Goal: Book appointment/travel/reservation

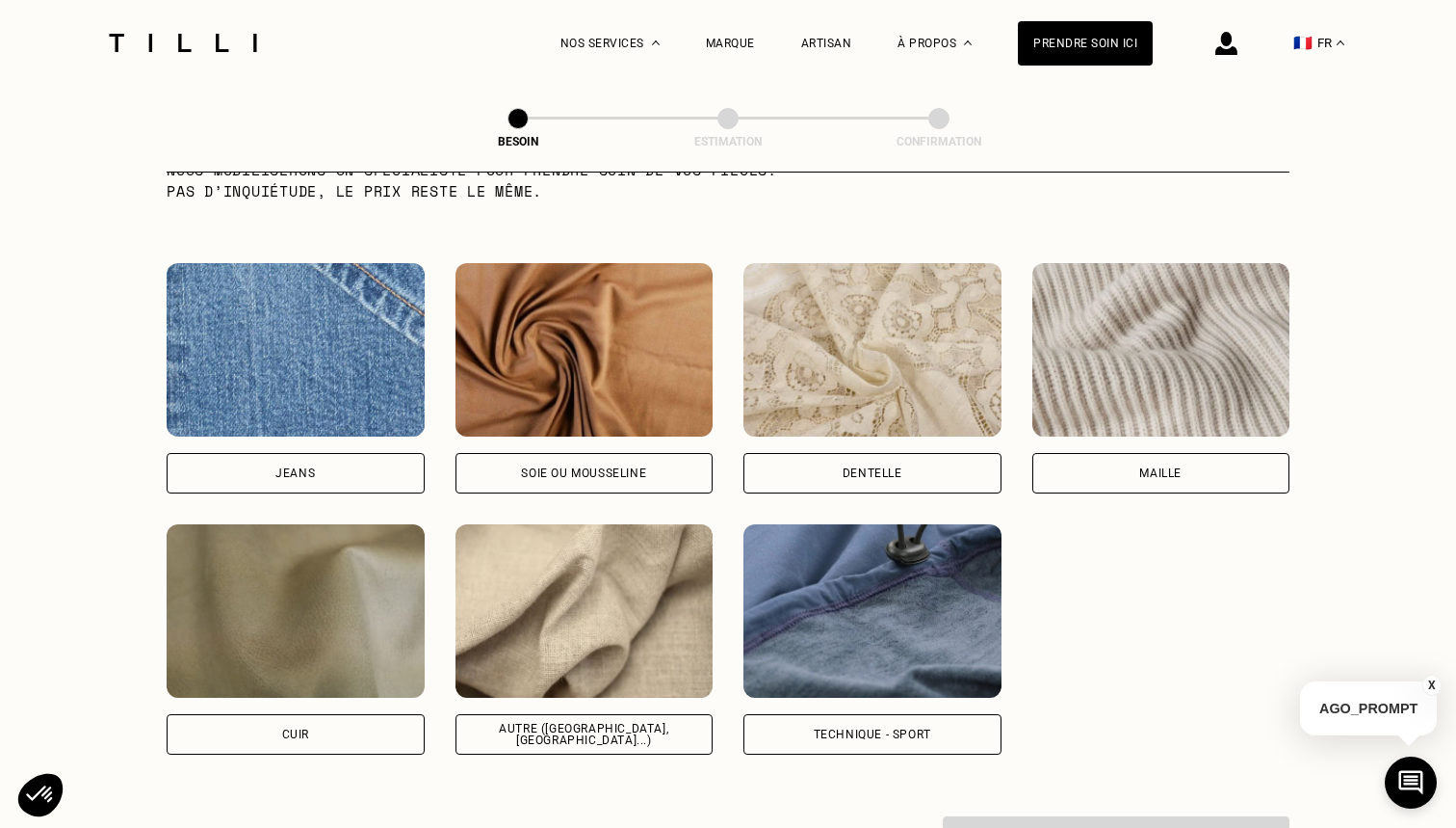
scroll to position [2014, 0]
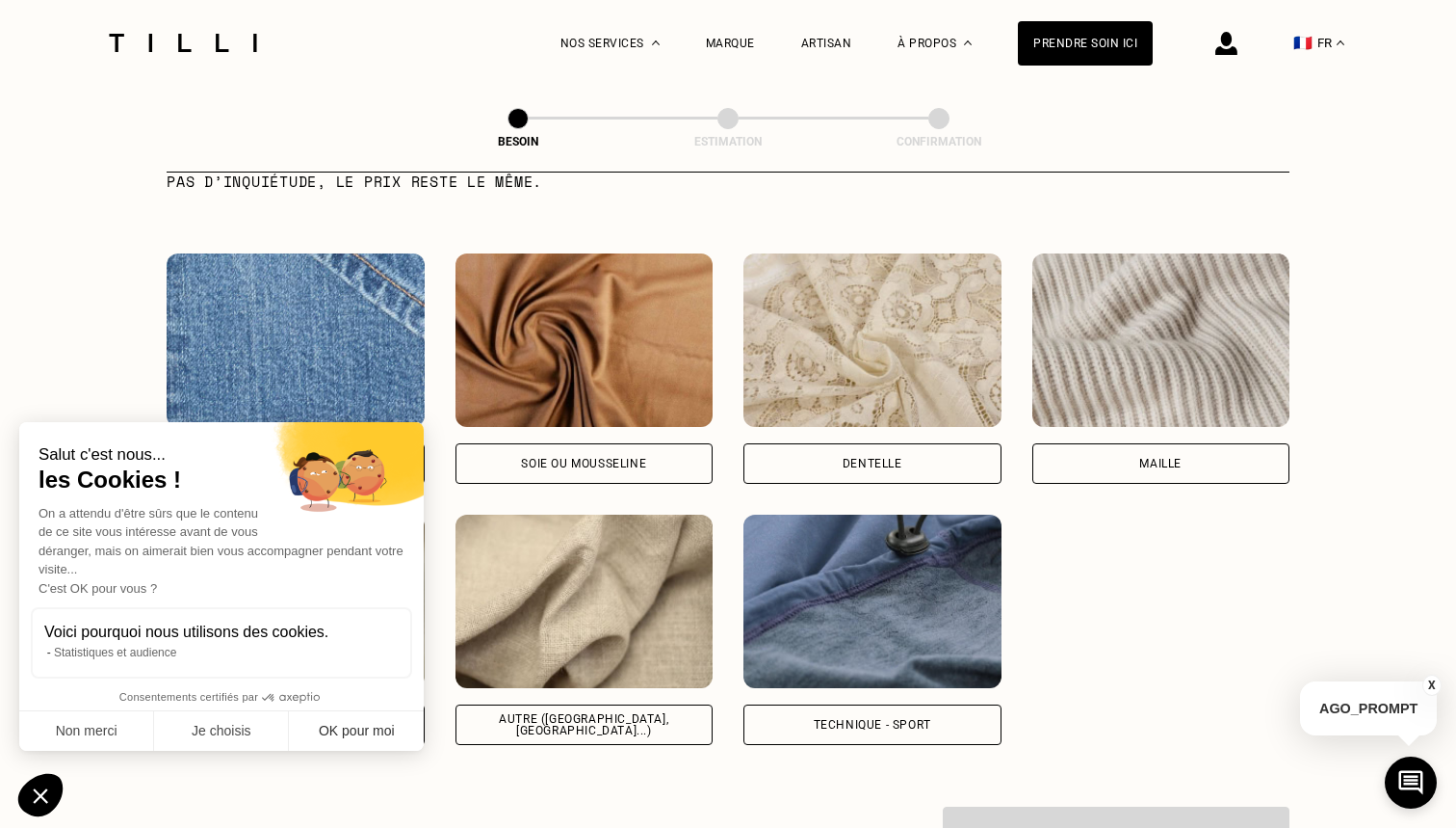
click at [344, 740] on button "OK pour moi" at bounding box center [356, 732] width 135 height 41
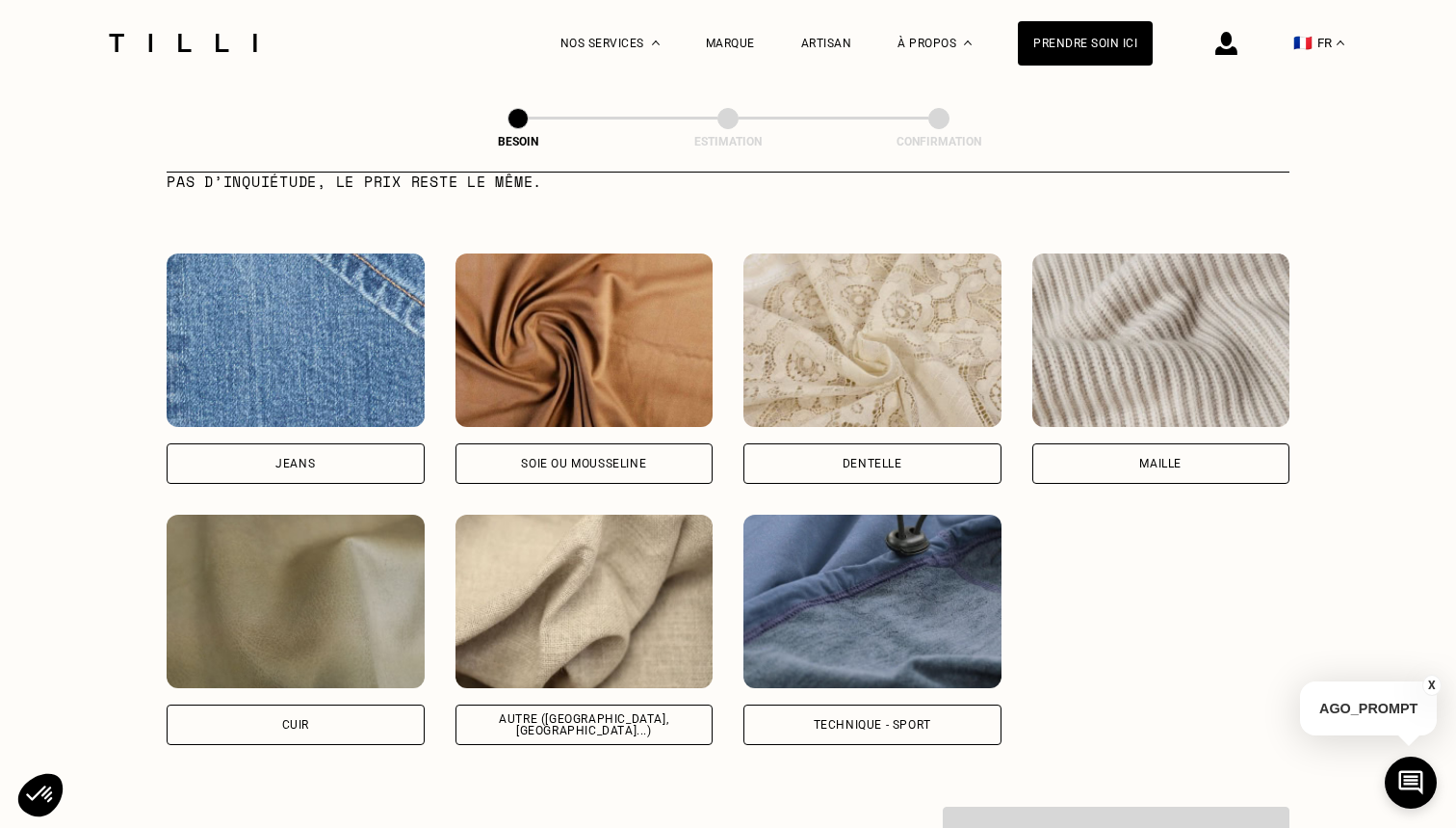
click at [536, 597] on img at bounding box center [584, 601] width 258 height 173
select select "FR"
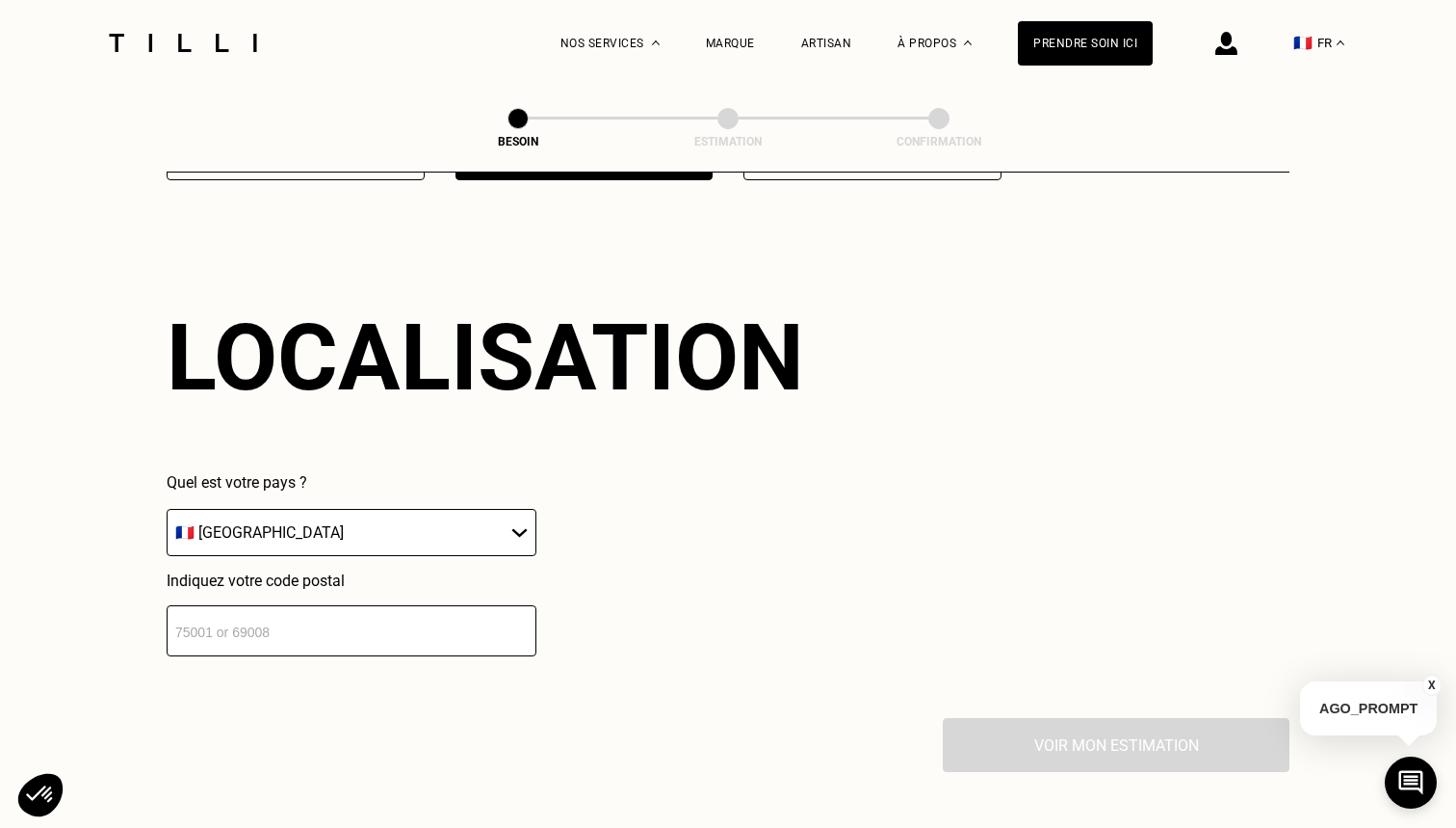
scroll to position [2582, 0]
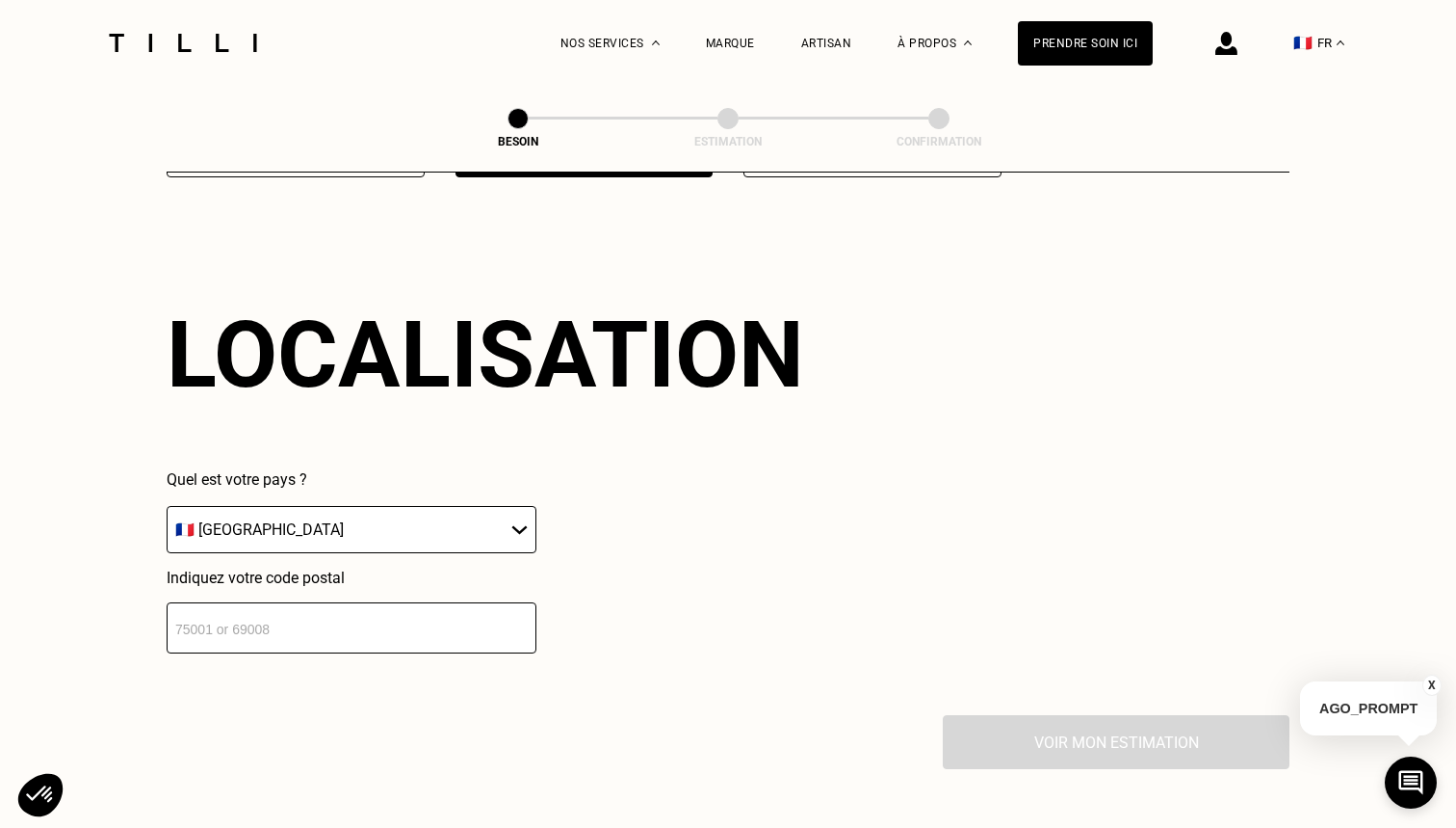
click at [352, 633] on input "number" at bounding box center [351, 628] width 370 height 51
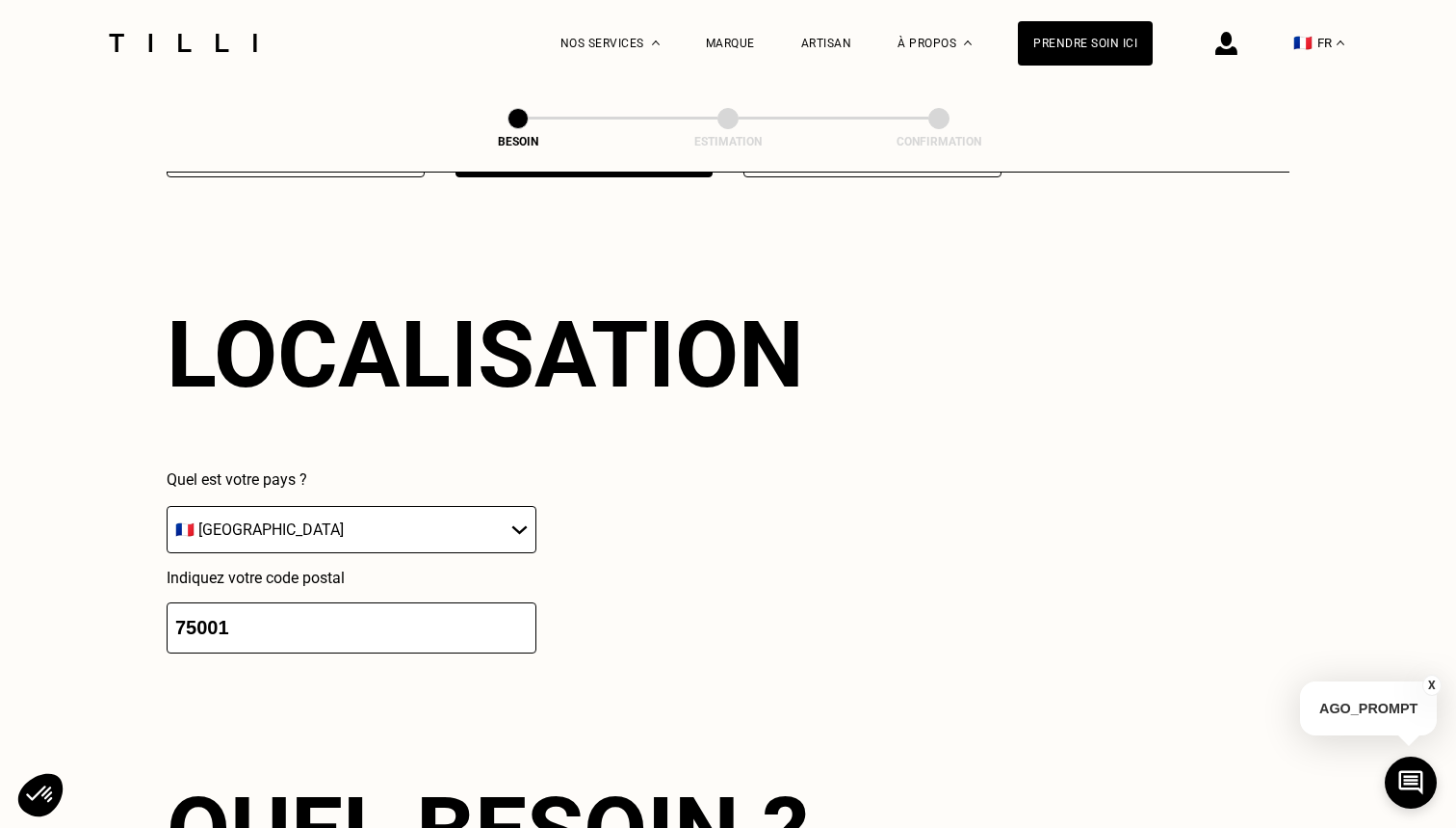
scroll to position [3065, 0]
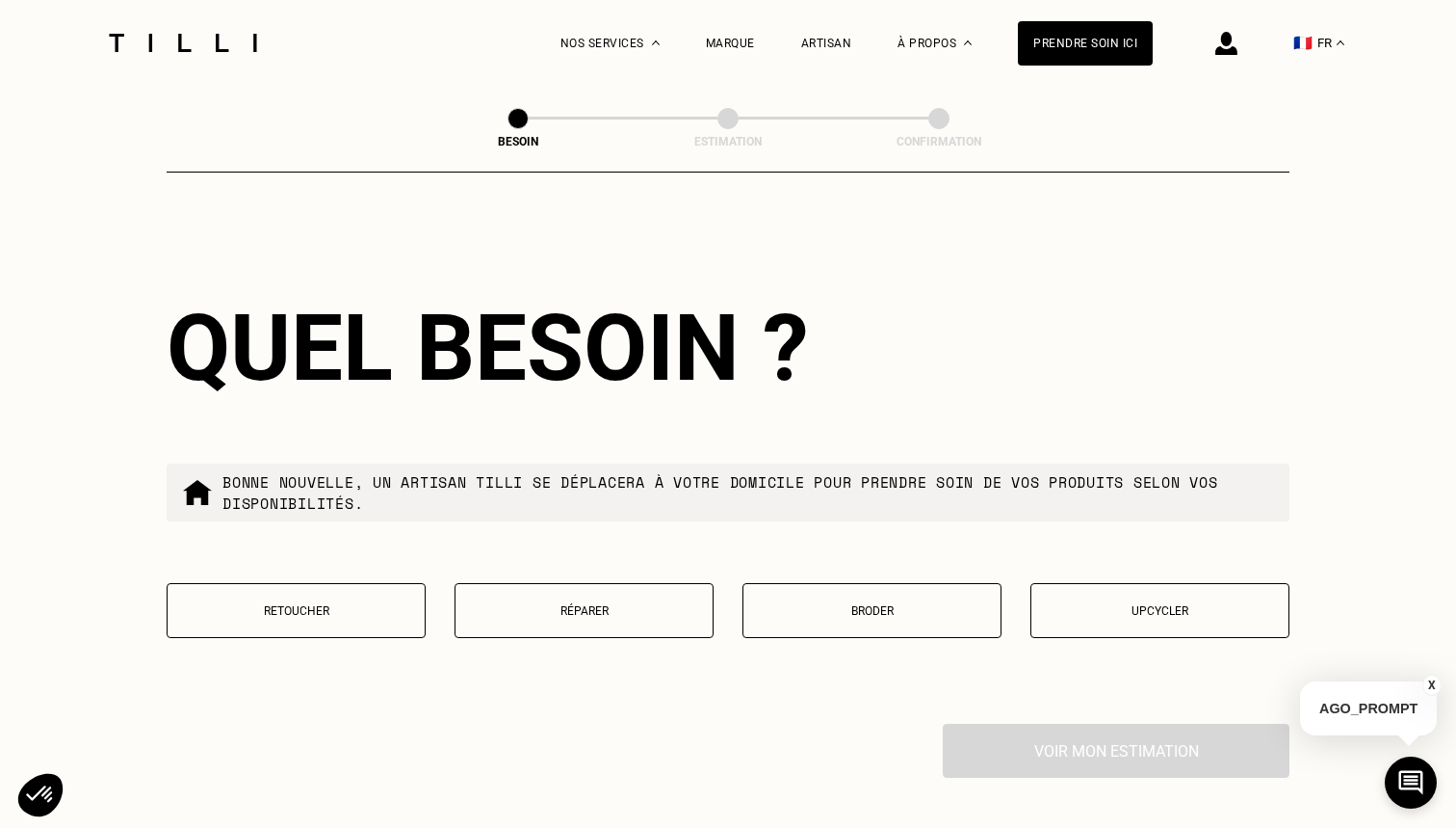
type input "75001"
click at [312, 604] on p "Retoucher" at bounding box center [296, 611] width 238 height 14
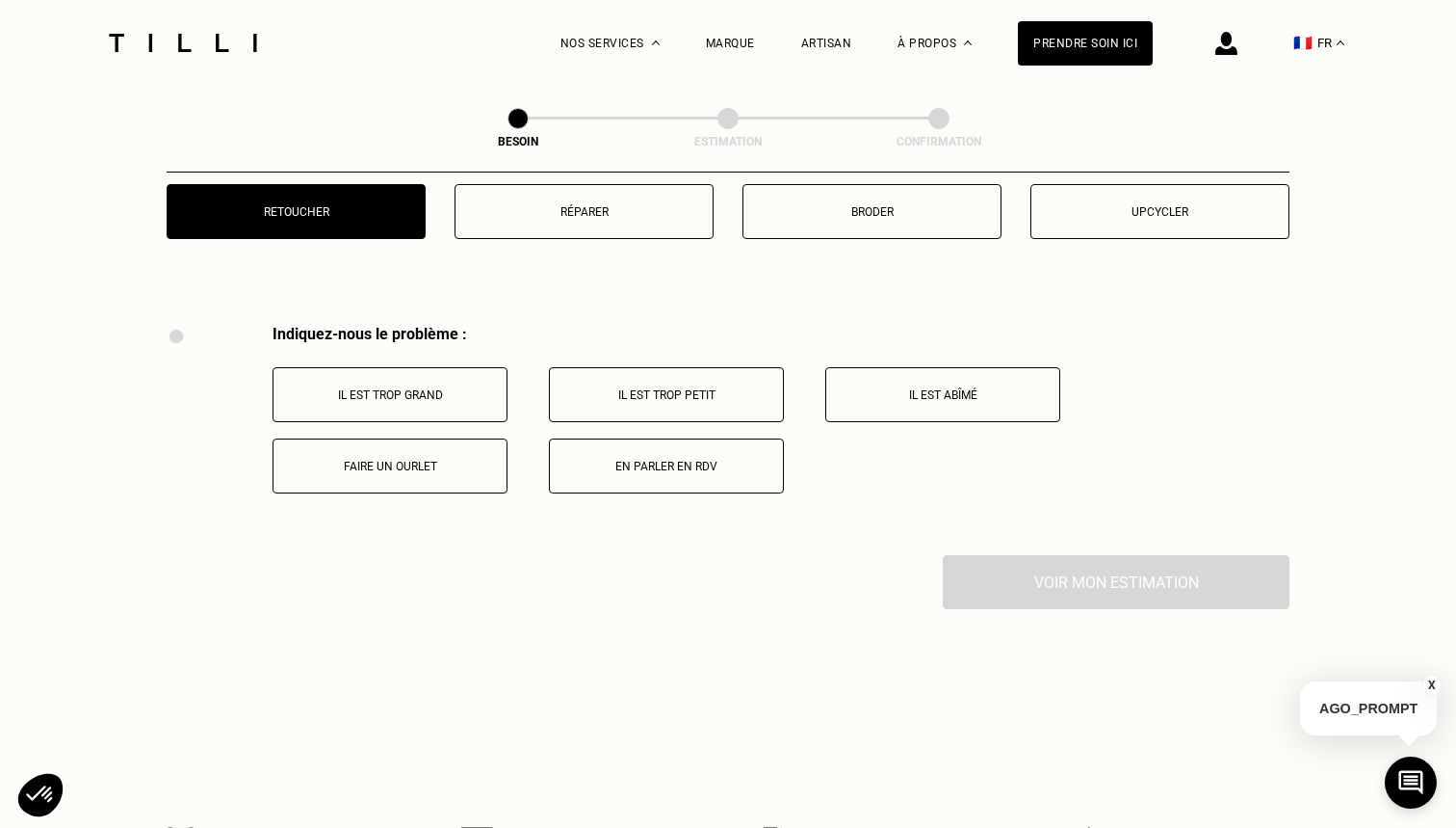
scroll to position [3556, 0]
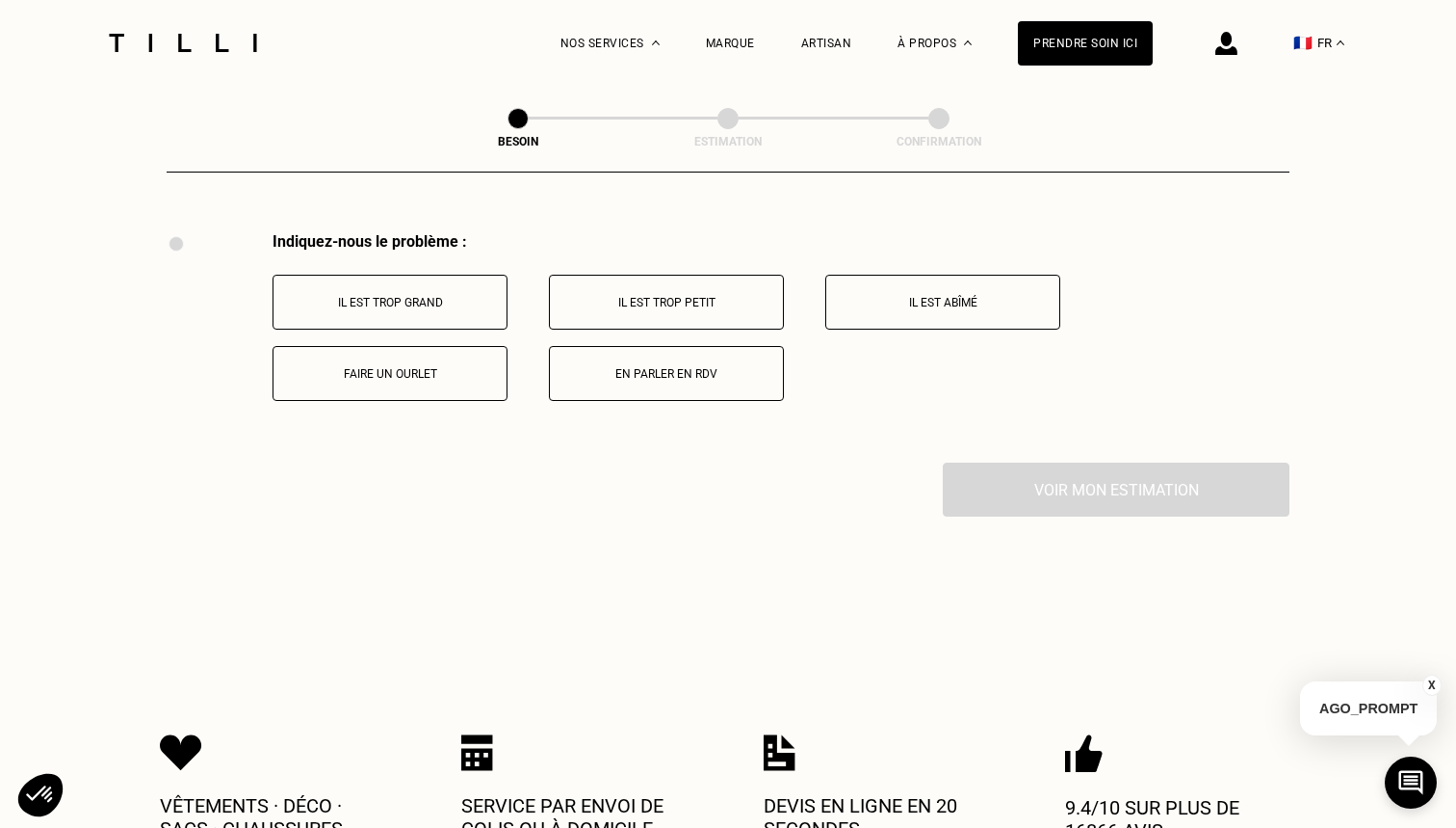
click at [414, 367] on p "Faire un ourlet" at bounding box center [390, 374] width 214 height 14
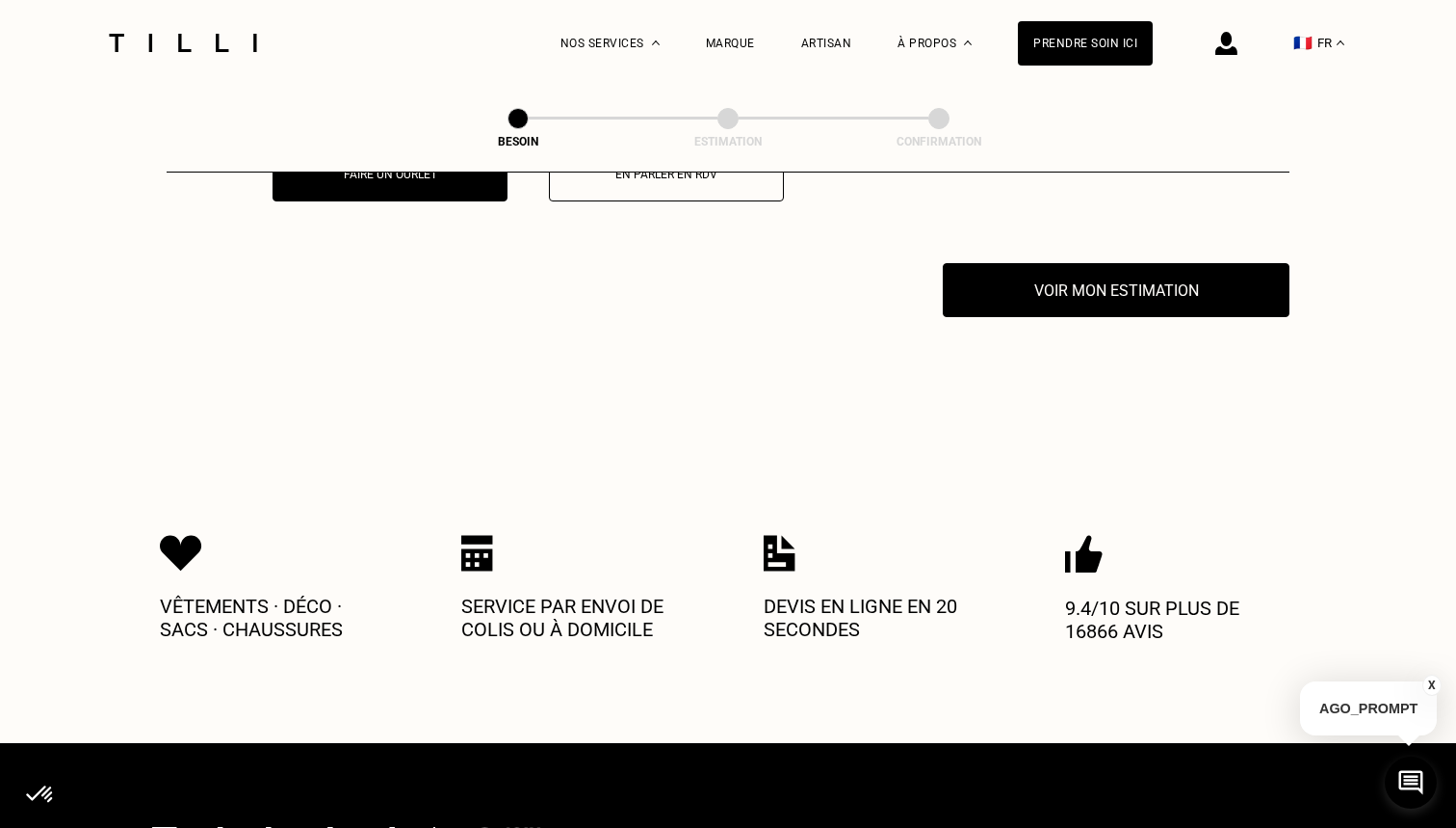
scroll to position [3786, 0]
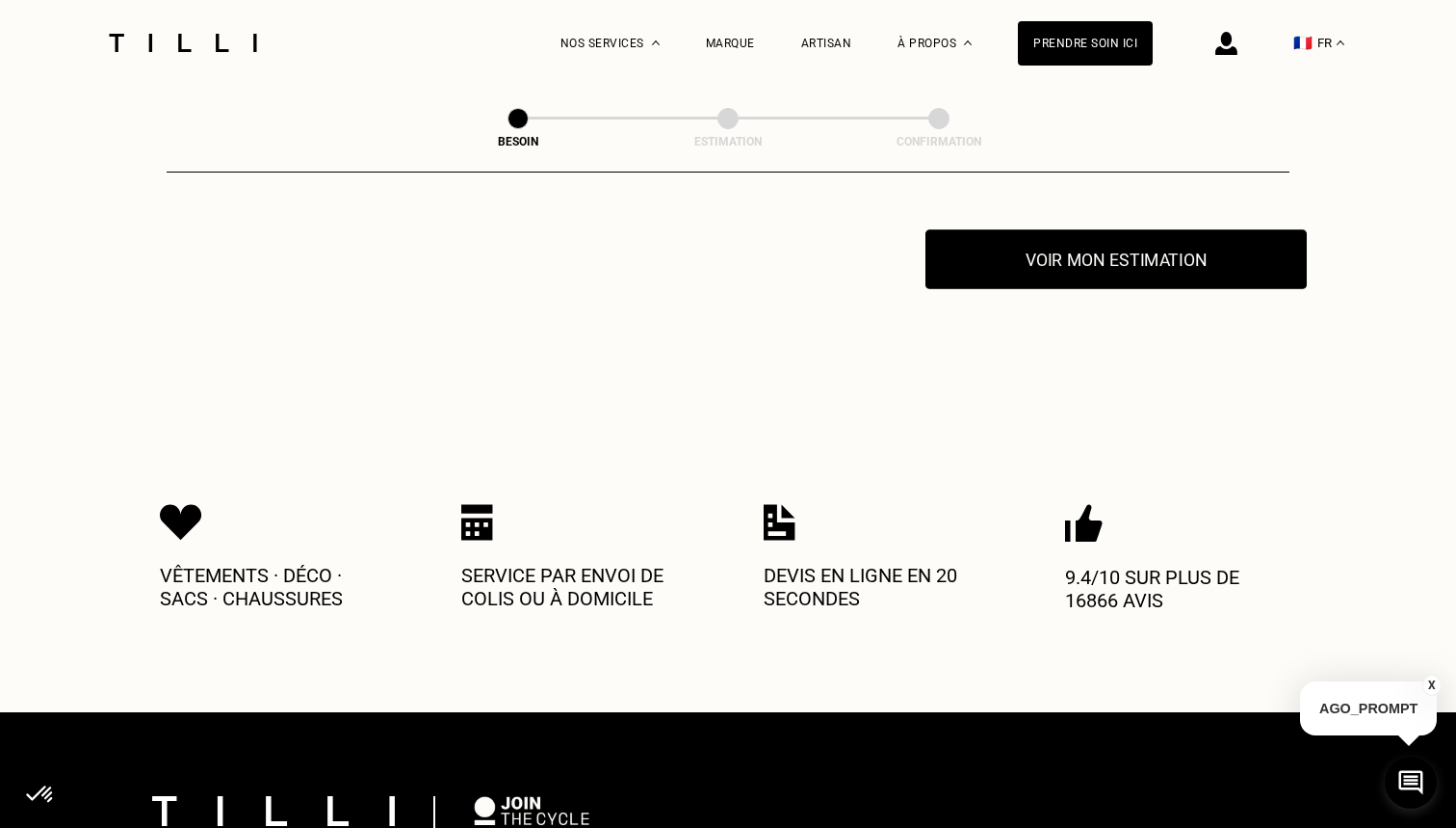
click at [1000, 240] on button "Voir mon estimation" at bounding box center [1117, 259] width 381 height 59
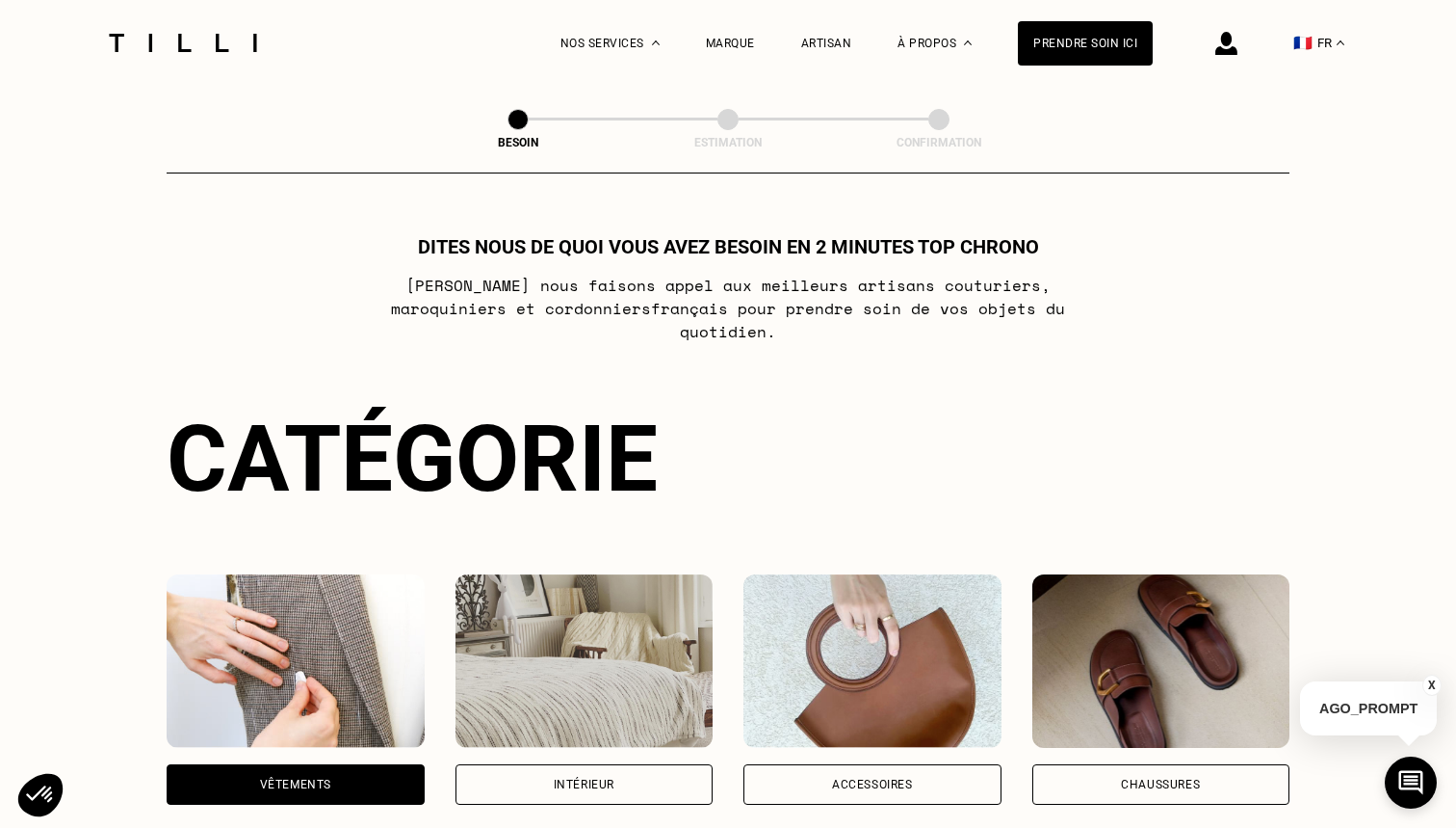
scroll to position [0, 0]
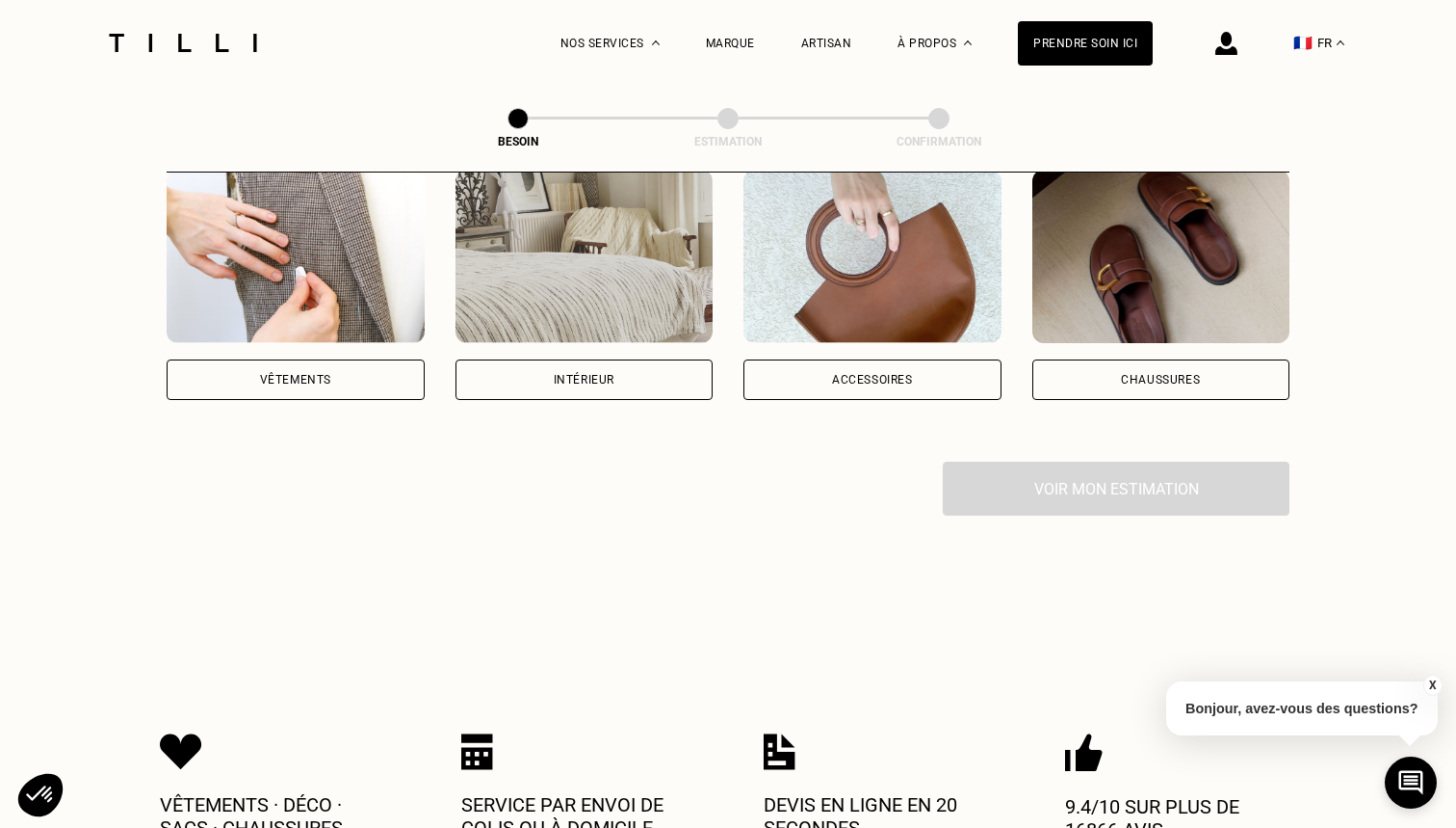
scroll to position [404, 0]
click at [268, 374] on div "Vêtements" at bounding box center [295, 380] width 258 height 41
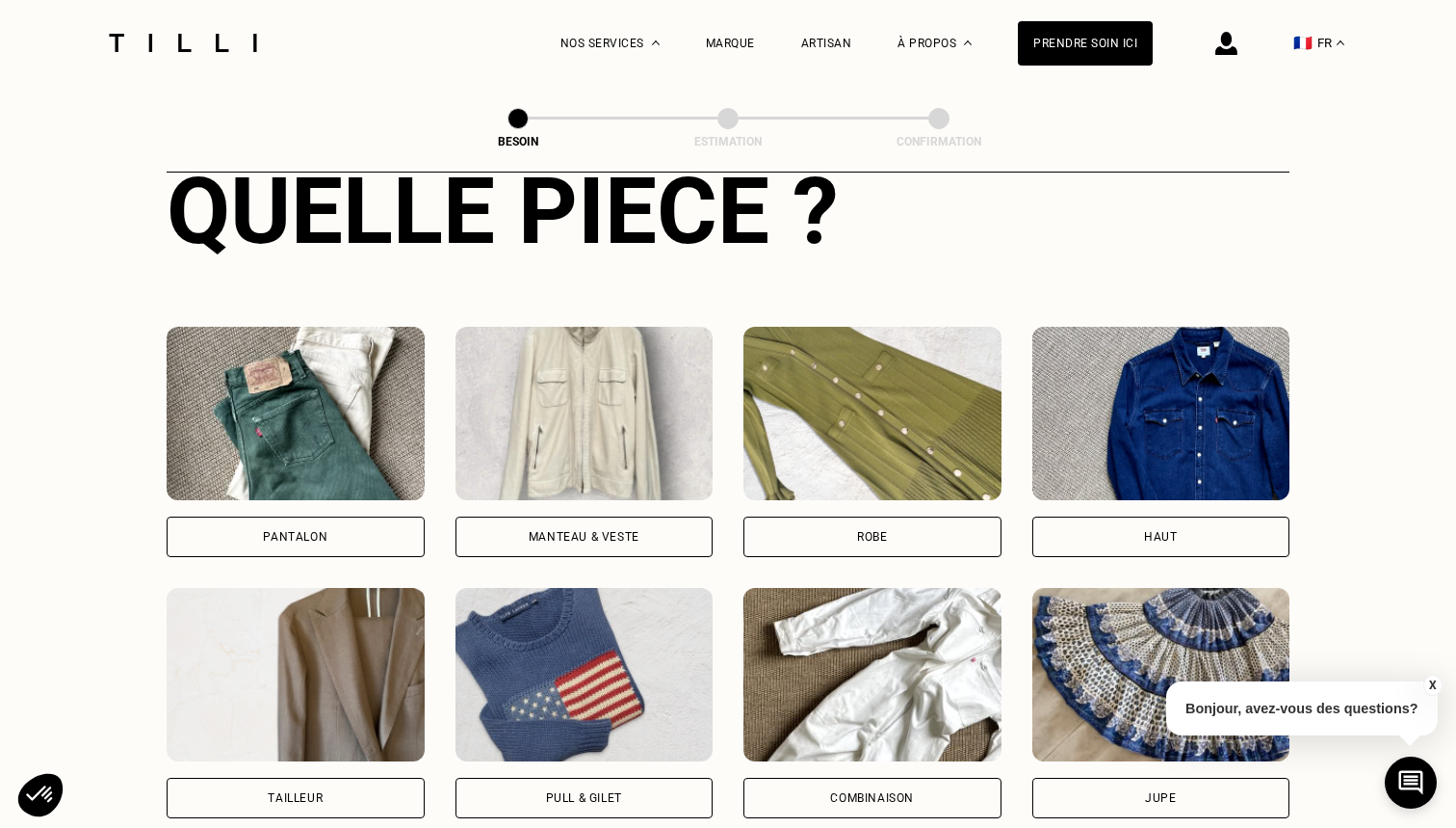
scroll to position [778, 0]
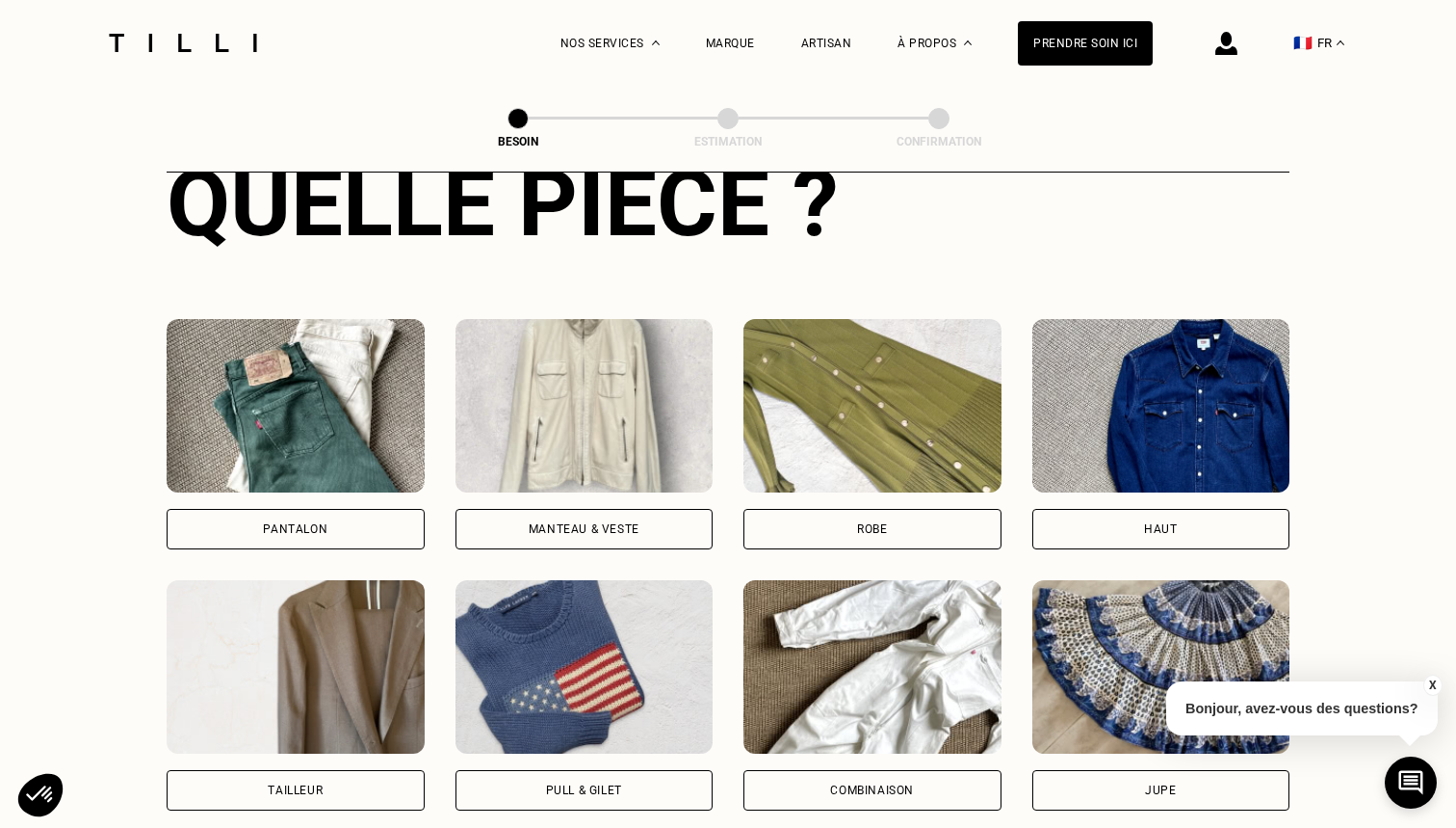
click at [306, 509] on div "Pantalon" at bounding box center [295, 529] width 258 height 41
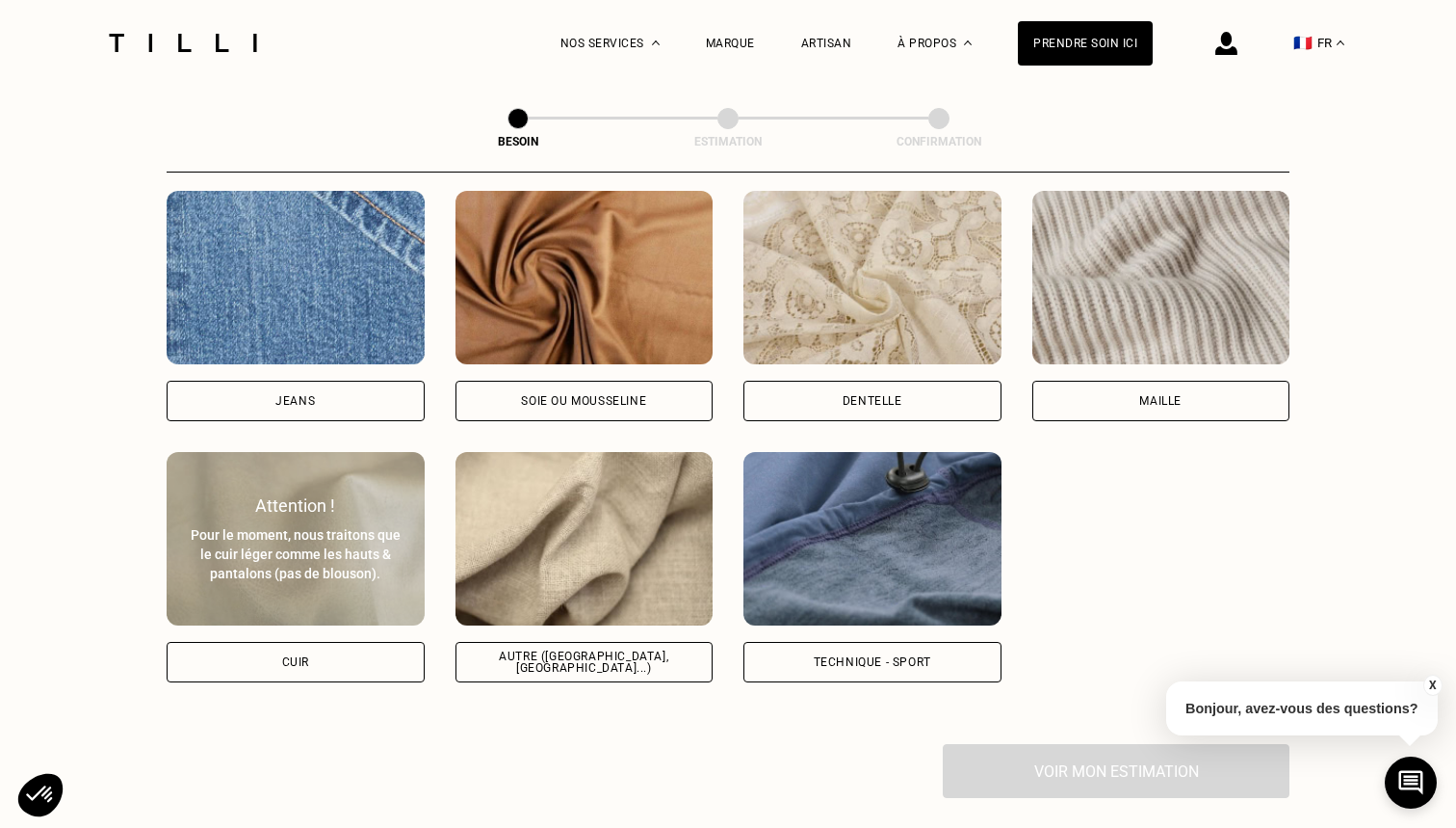
scroll to position [2079, 0]
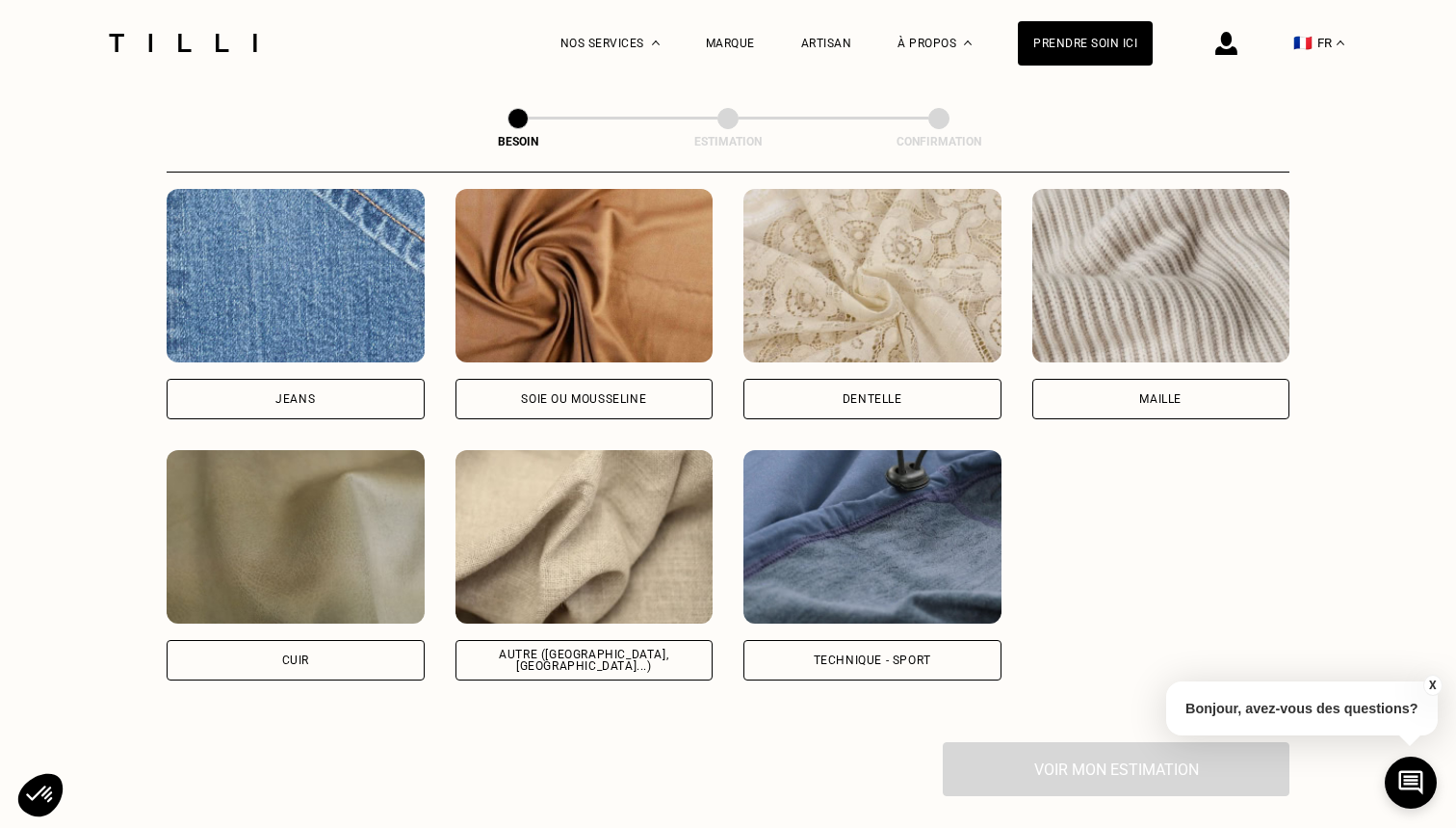
click at [830, 543] on img at bounding box center [871, 536] width 258 height 173
select select "FR"
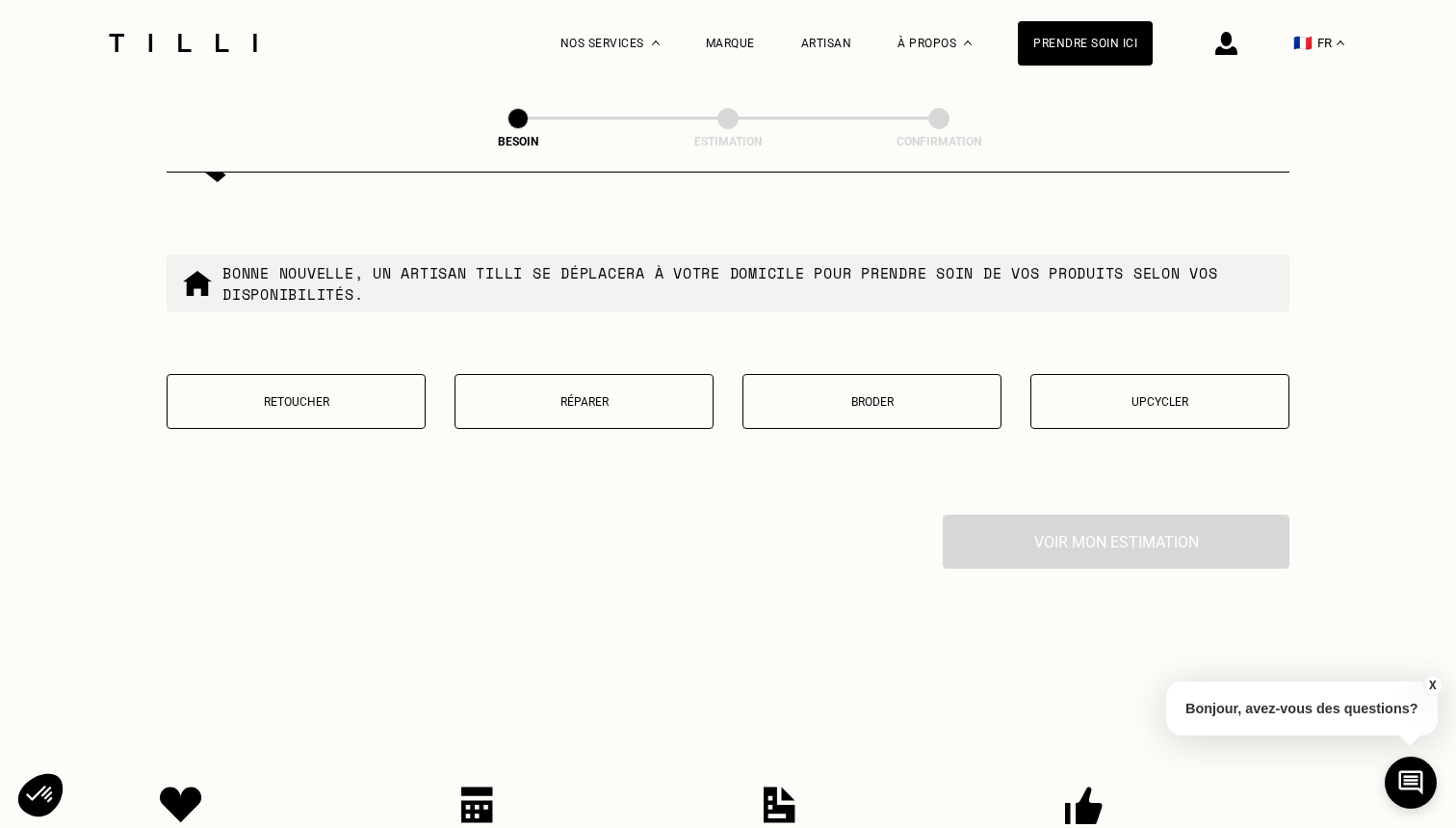
scroll to position [3284, 0]
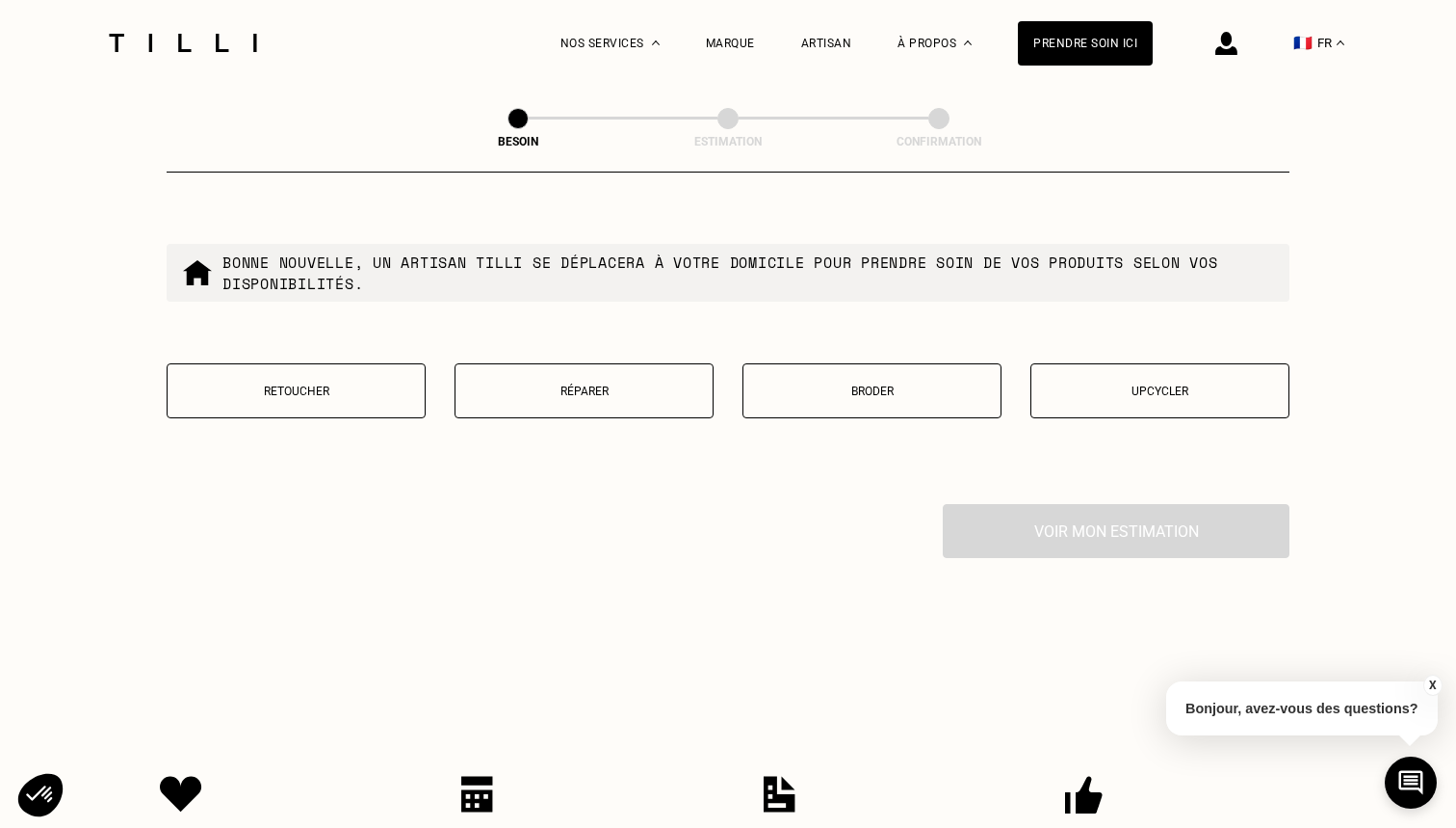
click at [295, 384] on p "Retoucher" at bounding box center [296, 391] width 238 height 14
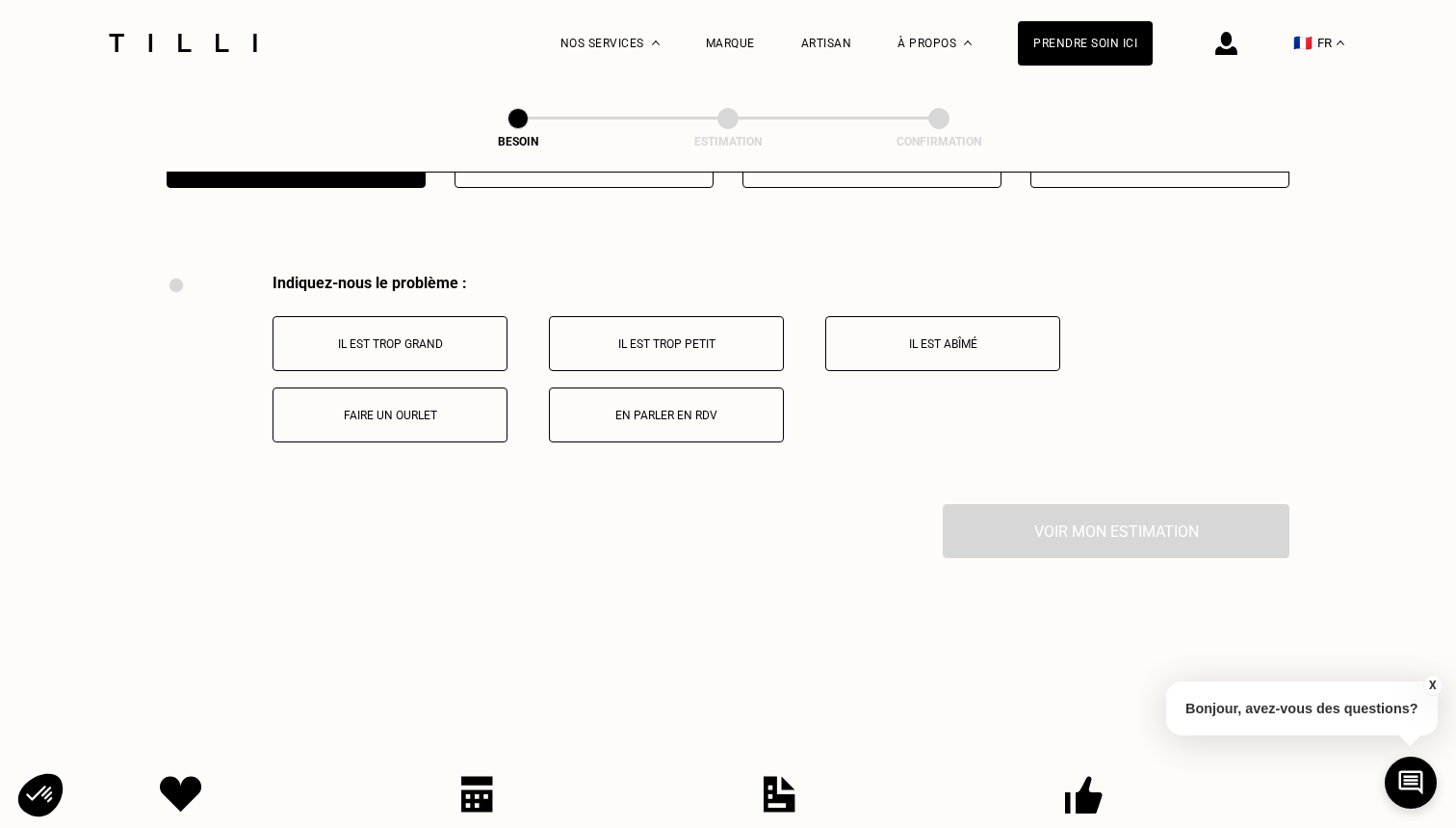
scroll to position [3556, 0]
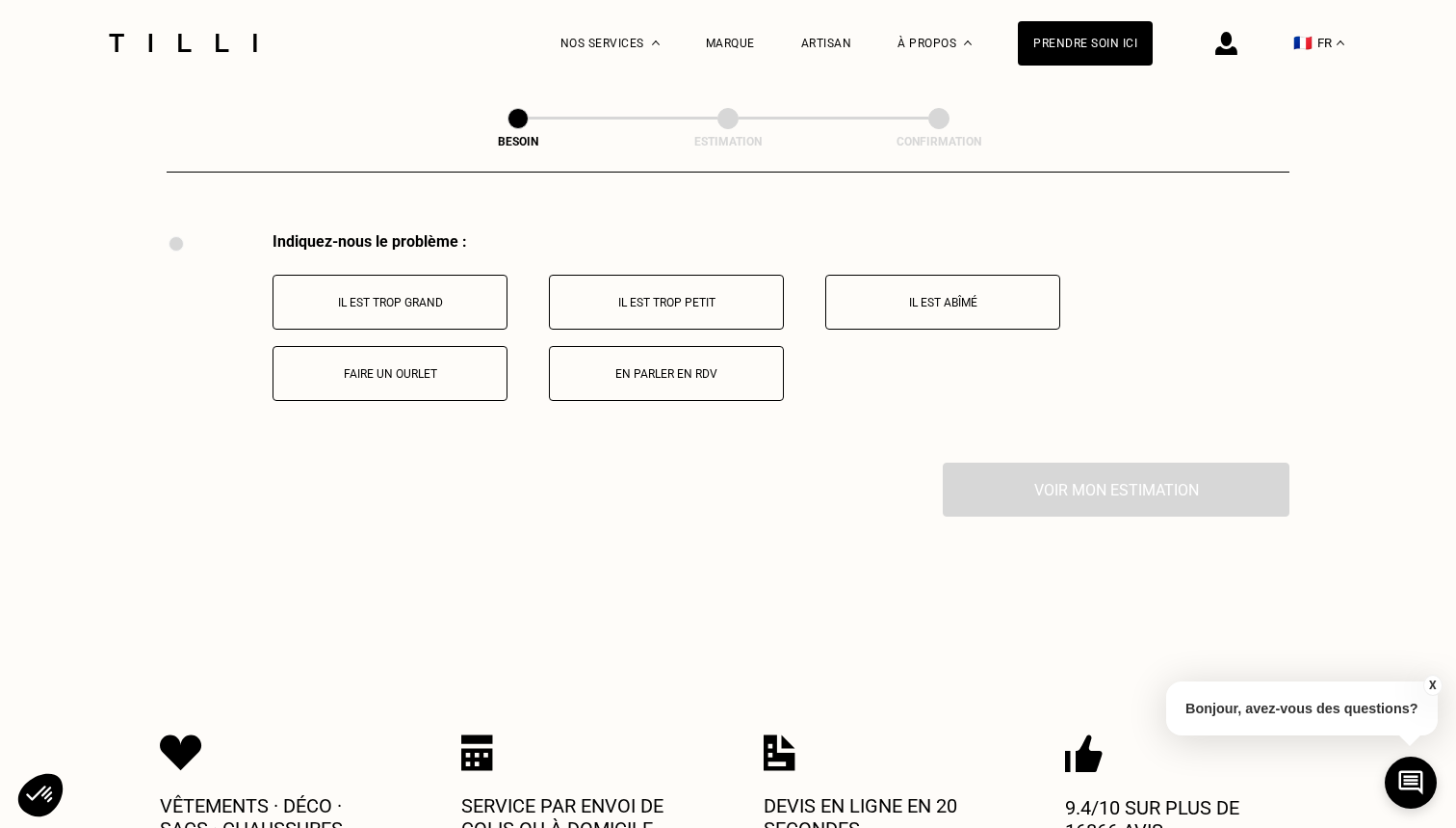
click at [371, 367] on p "Faire un ourlet" at bounding box center [390, 374] width 214 height 14
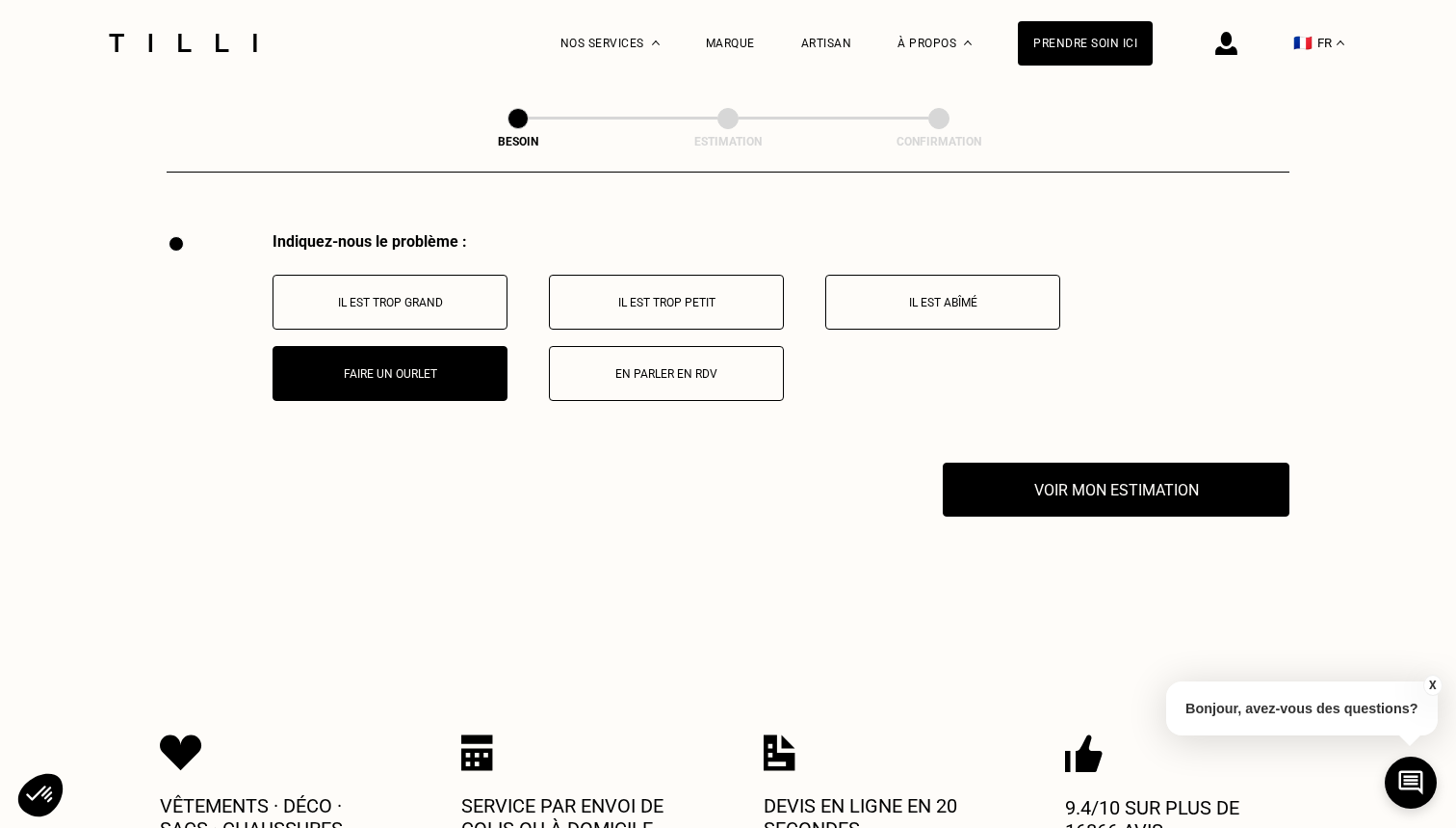
scroll to position [3786, 0]
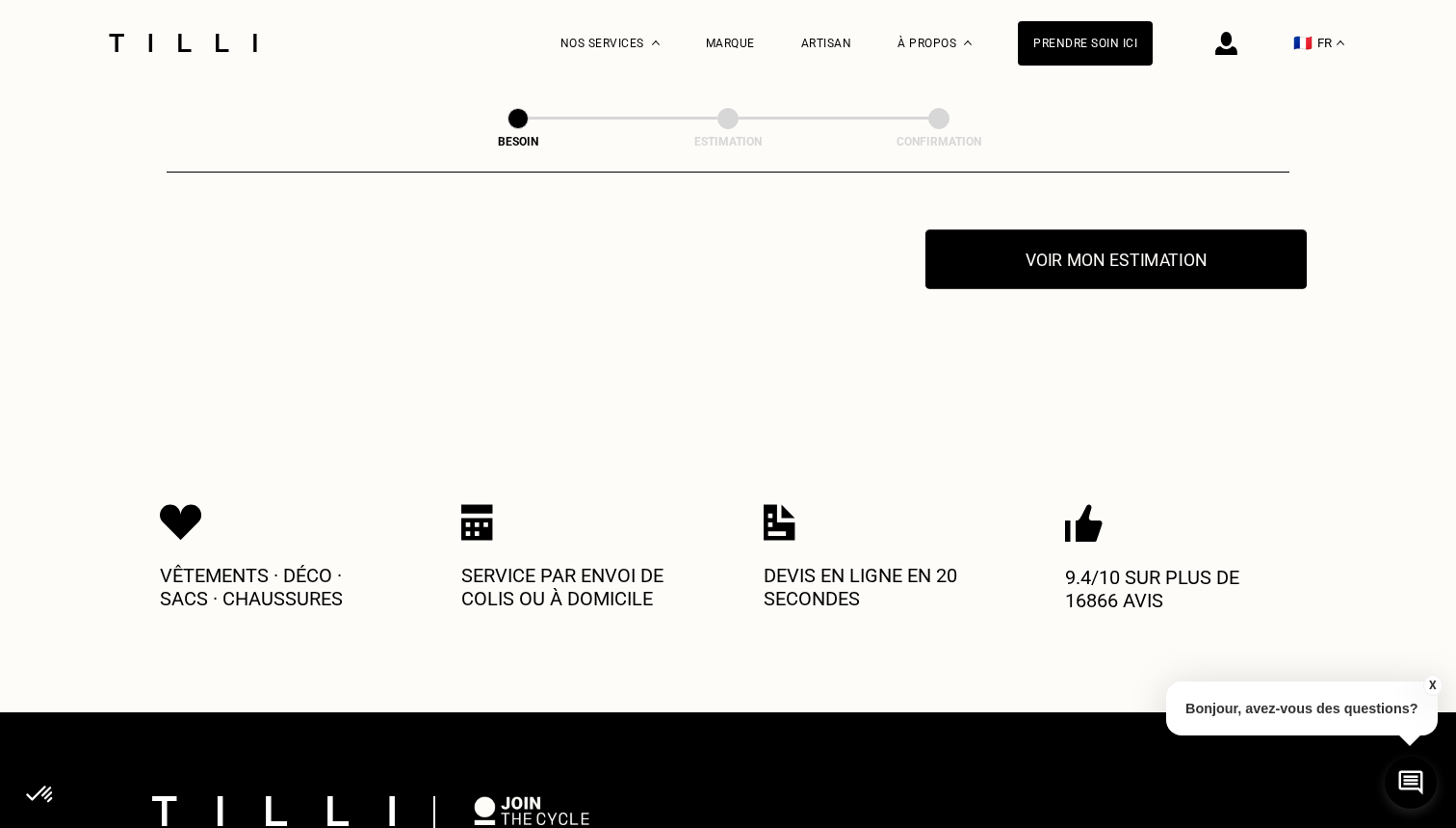
click at [1031, 236] on button "Voir mon estimation" at bounding box center [1117, 259] width 381 height 59
